Goal: Task Accomplishment & Management: Manage account settings

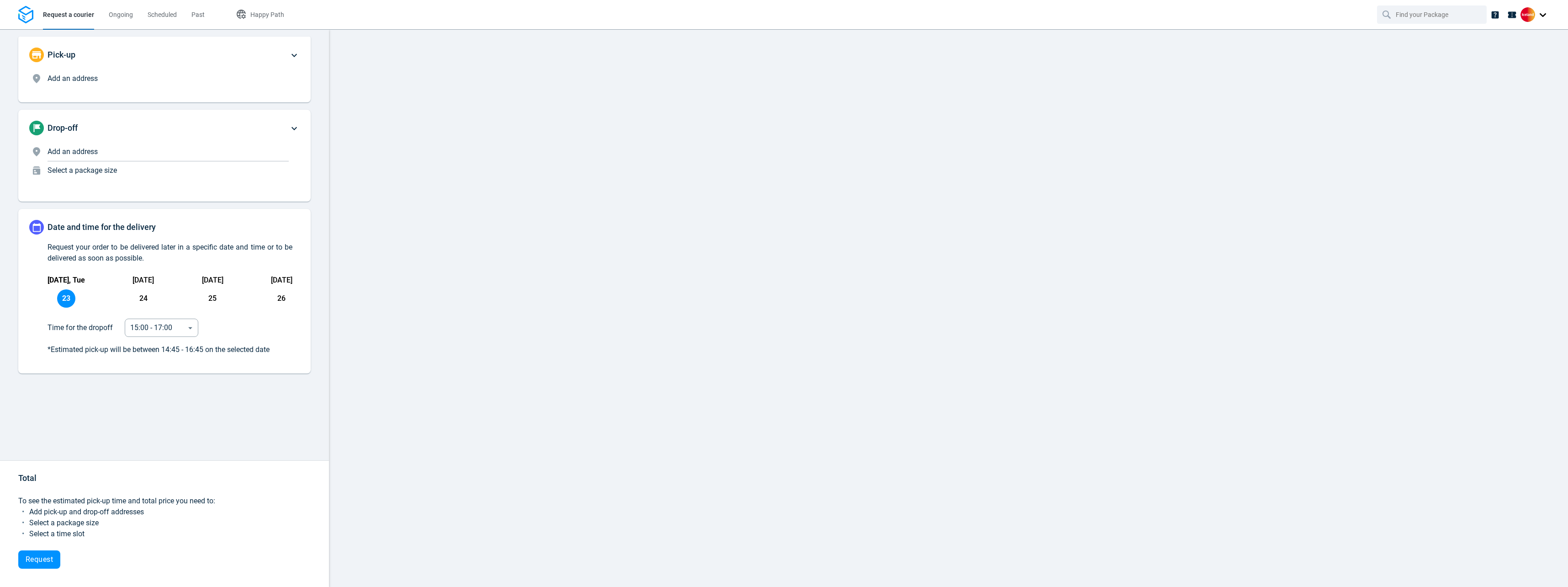
click at [1543, 11] on div at bounding box center [1535, 15] width 29 height 15
click at [1505, 55] on span "Settings" at bounding box center [1494, 57] width 23 height 10
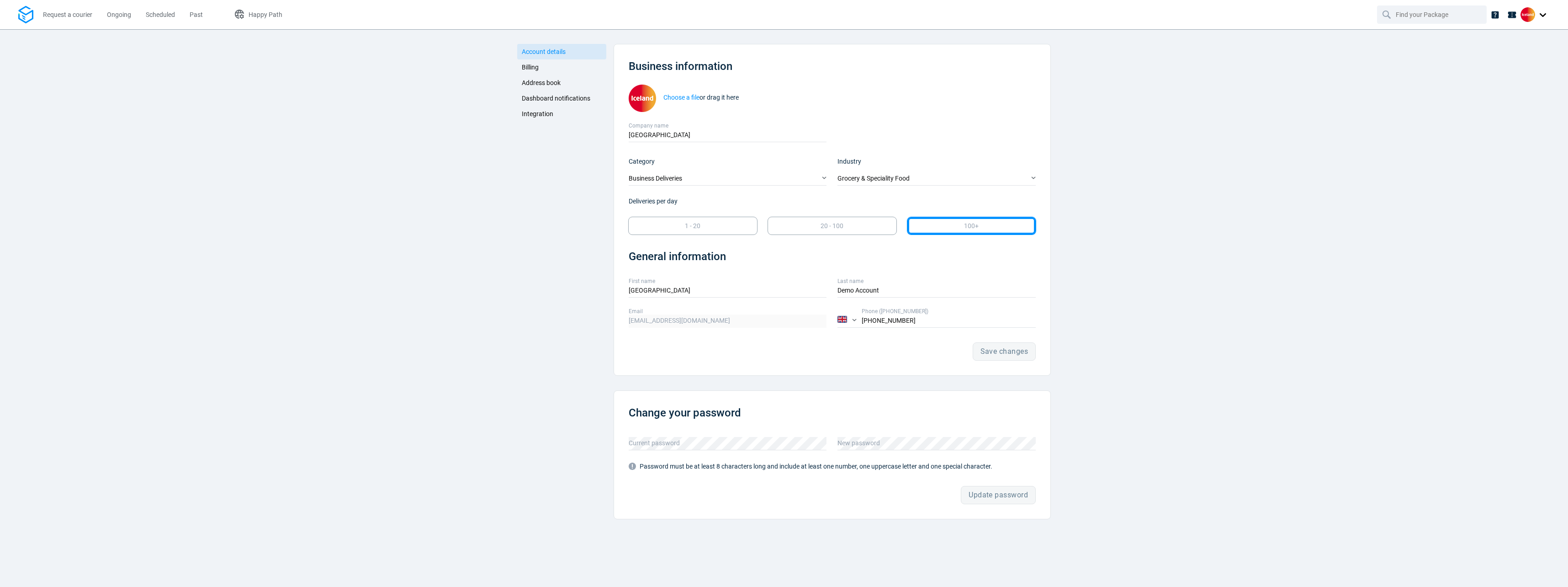
click at [541, 118] on link "Integration" at bounding box center [562, 114] width 89 height 16
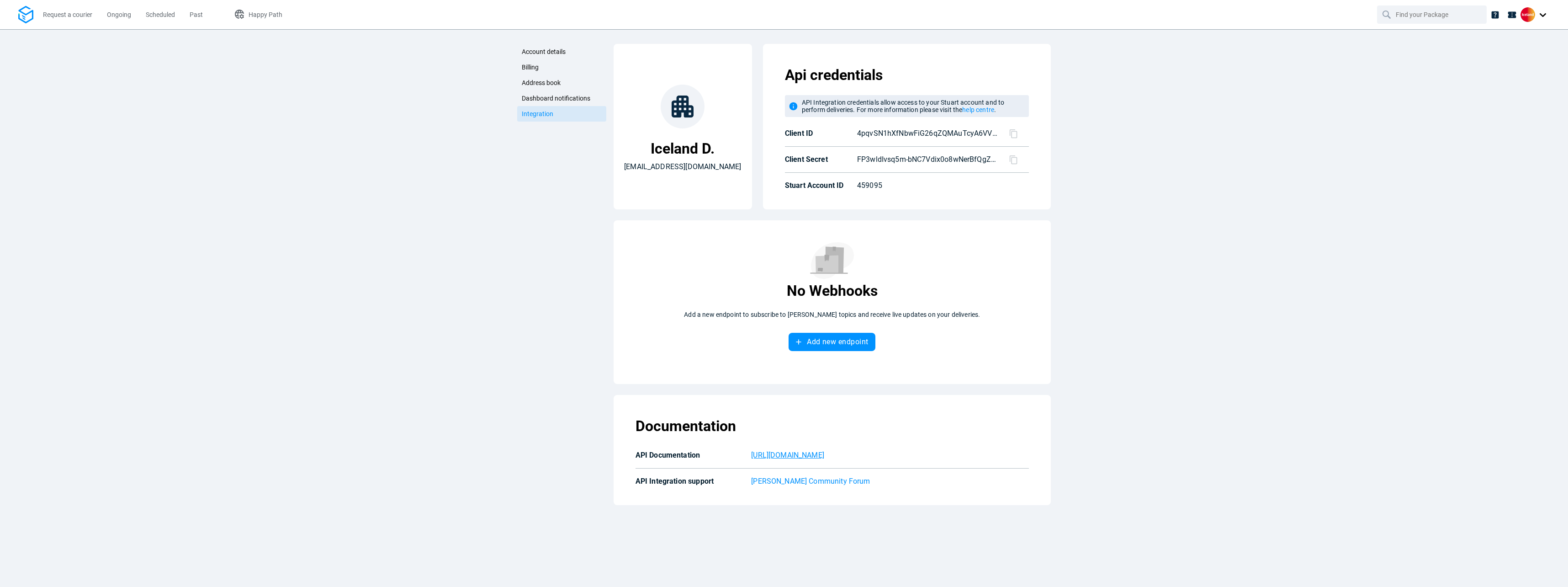
click at [820, 451] on p "[URL][DOMAIN_NAME]" at bounding box center [890, 455] width 278 height 11
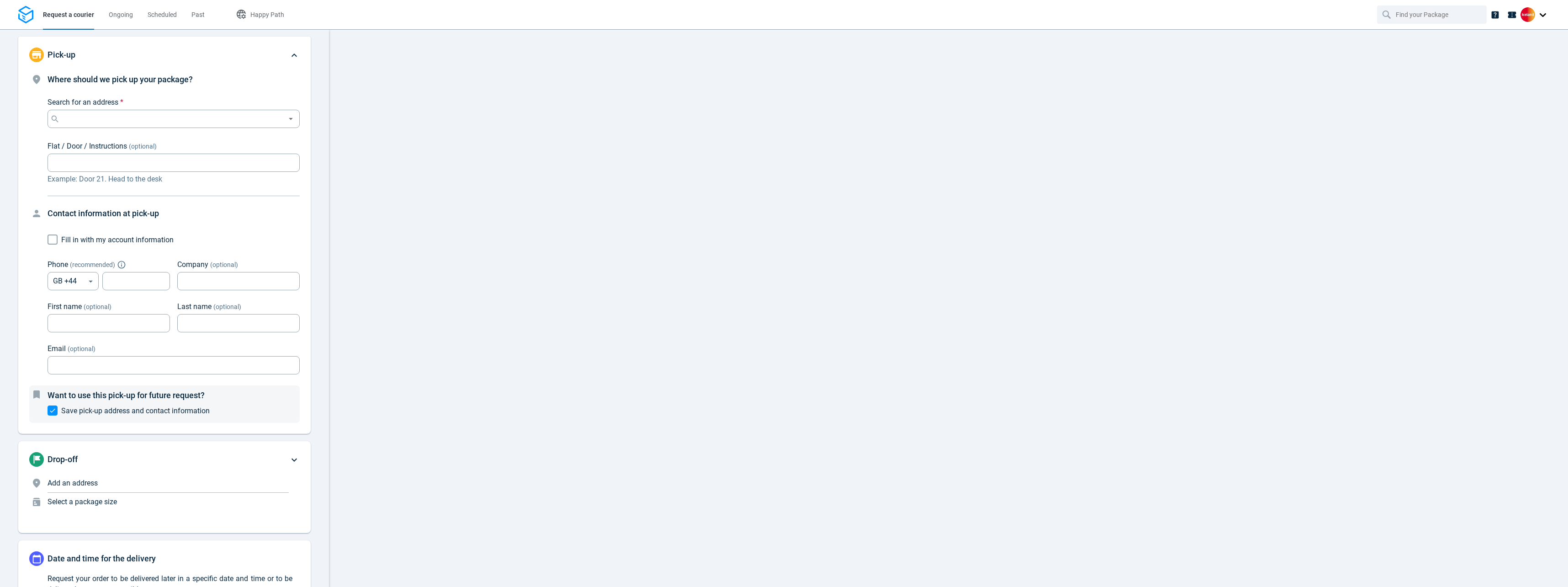
click at [1549, 15] on div at bounding box center [1535, 15] width 29 height 15
type input "14:00:00-16:00:00-190"
click at [1547, 17] on div at bounding box center [1535, 15] width 29 height 15
click at [1534, 20] on div at bounding box center [1535, 15] width 29 height 15
click at [1519, 62] on link "Settings" at bounding box center [1524, 56] width 82 height 15
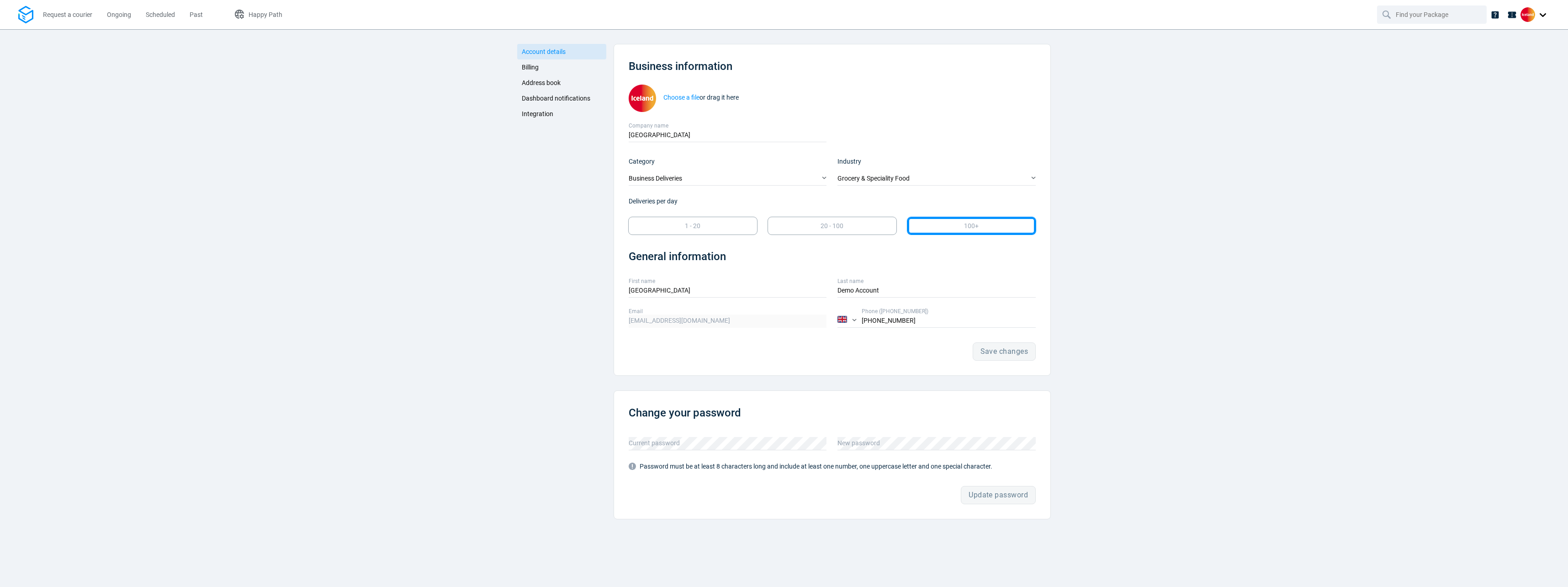
click at [544, 108] on link "Integration" at bounding box center [562, 114] width 89 height 16
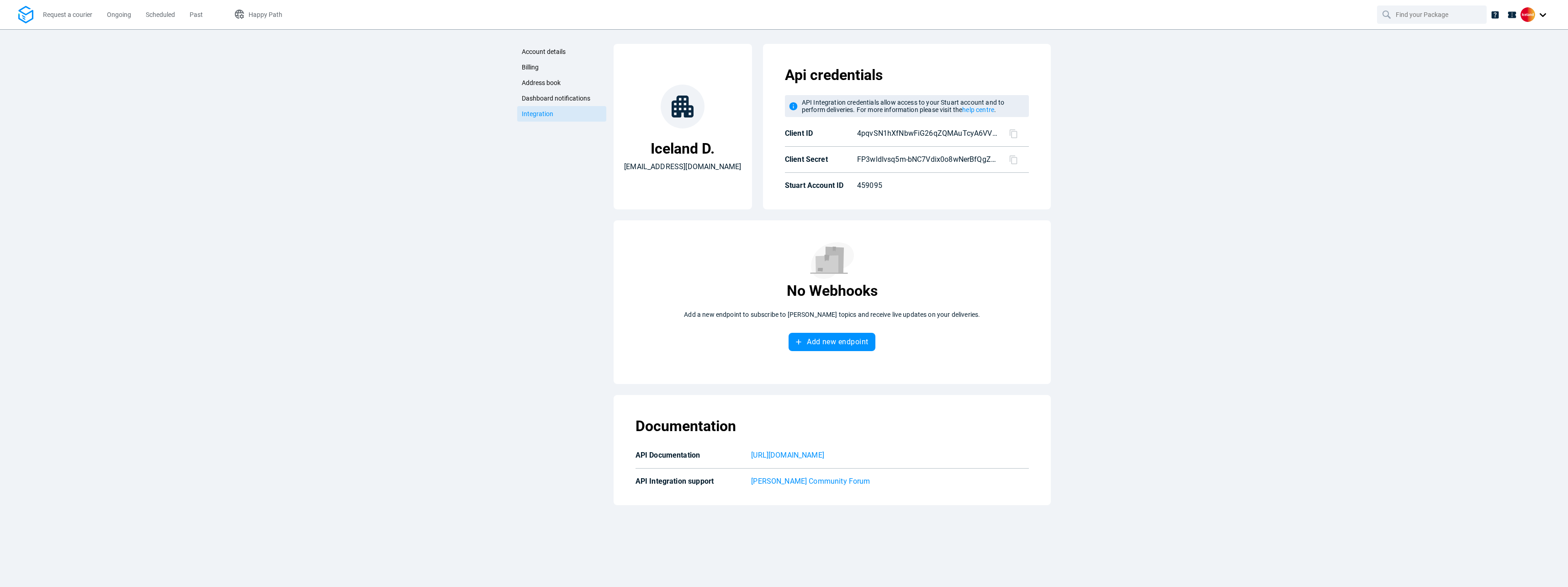
click at [1012, 136] on icon at bounding box center [1013, 134] width 10 height 10
click at [1018, 158] on icon at bounding box center [1013, 160] width 10 height 10
